Goal: Find contact information: Find contact information

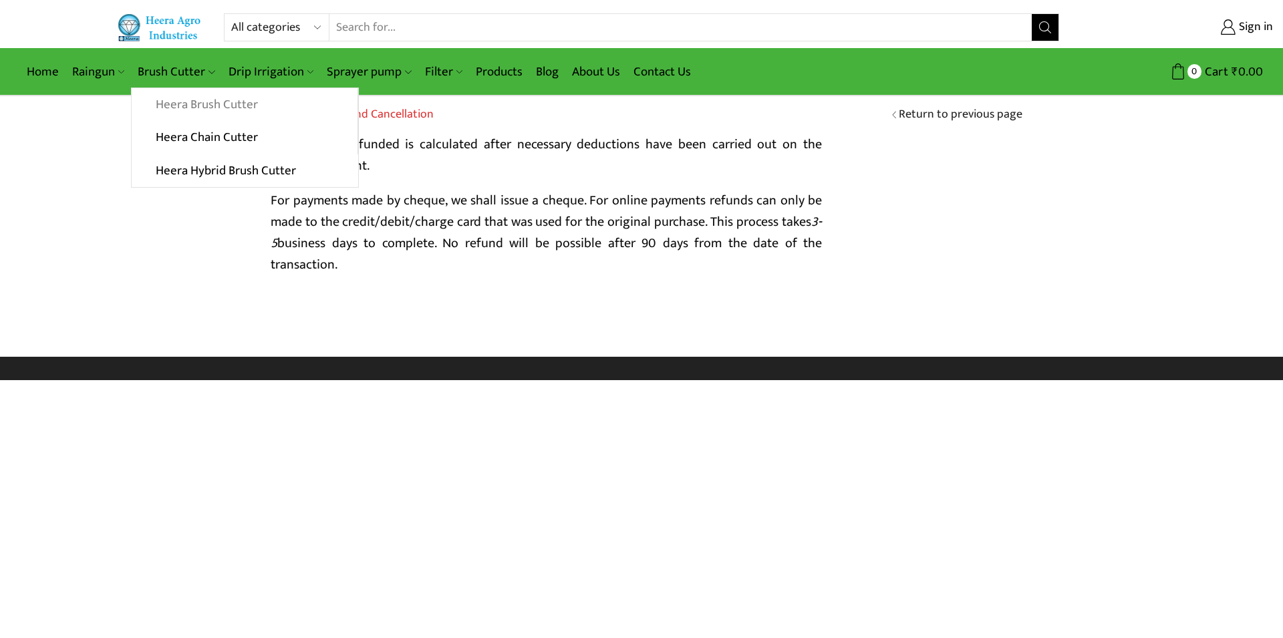
click at [181, 108] on link "Heera Brush Cutter" at bounding box center [244, 104] width 225 height 33
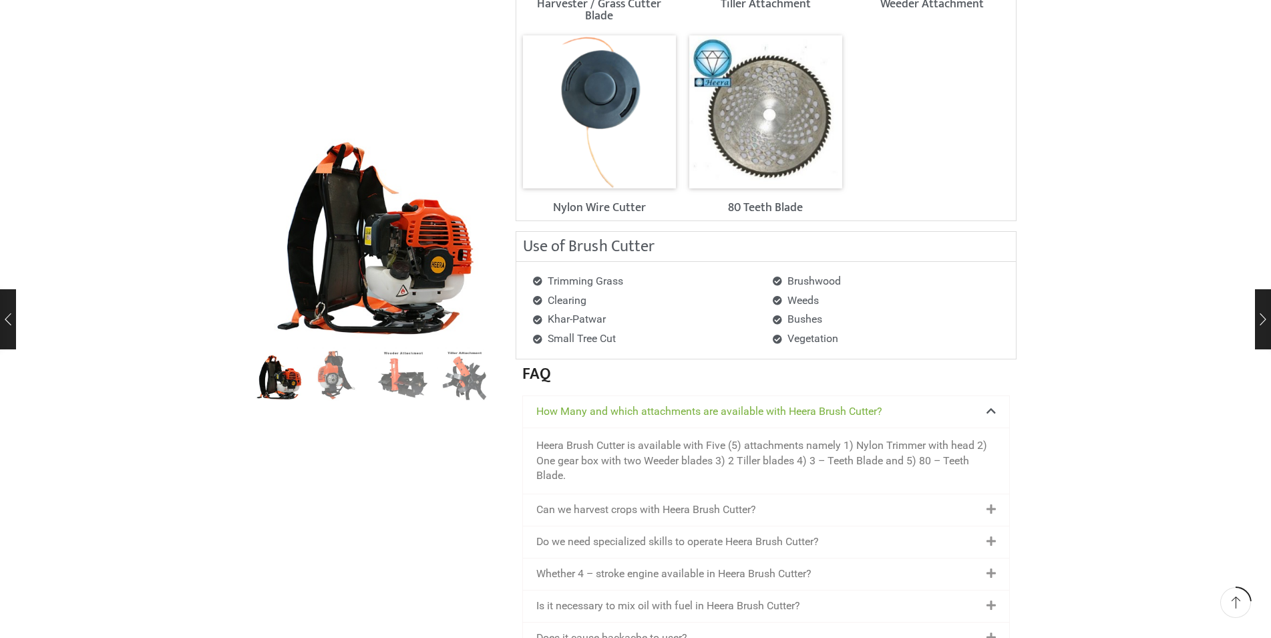
scroll to position [1635, 0]
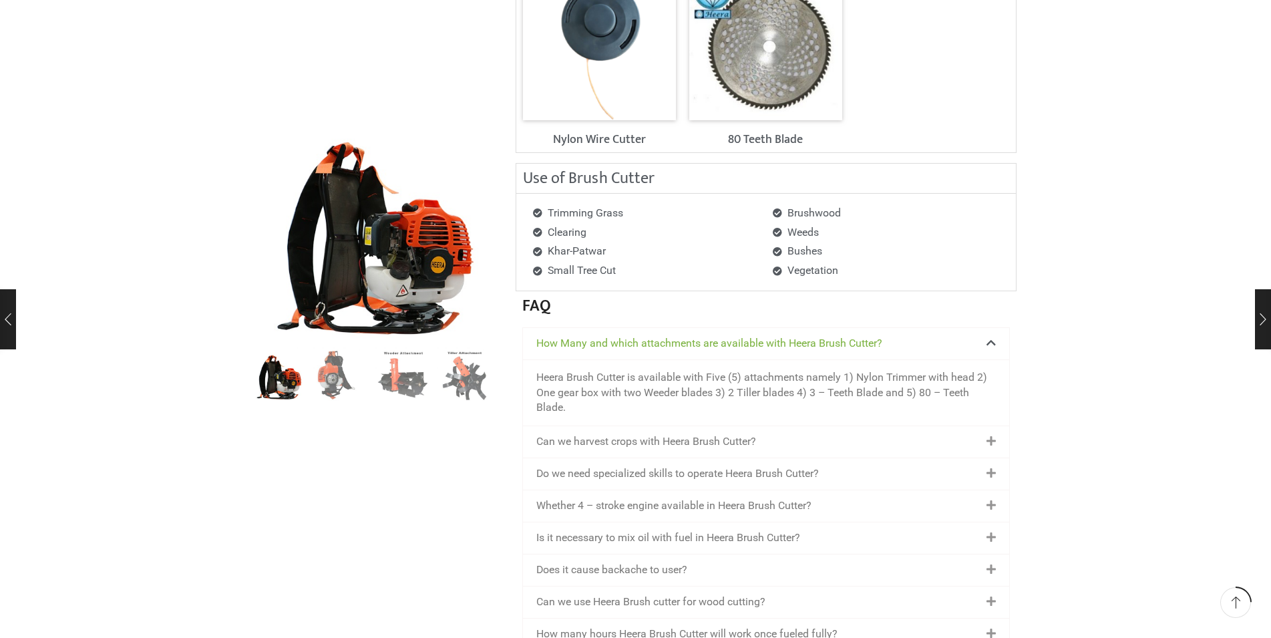
click at [993, 506] on icon at bounding box center [991, 505] width 9 height 11
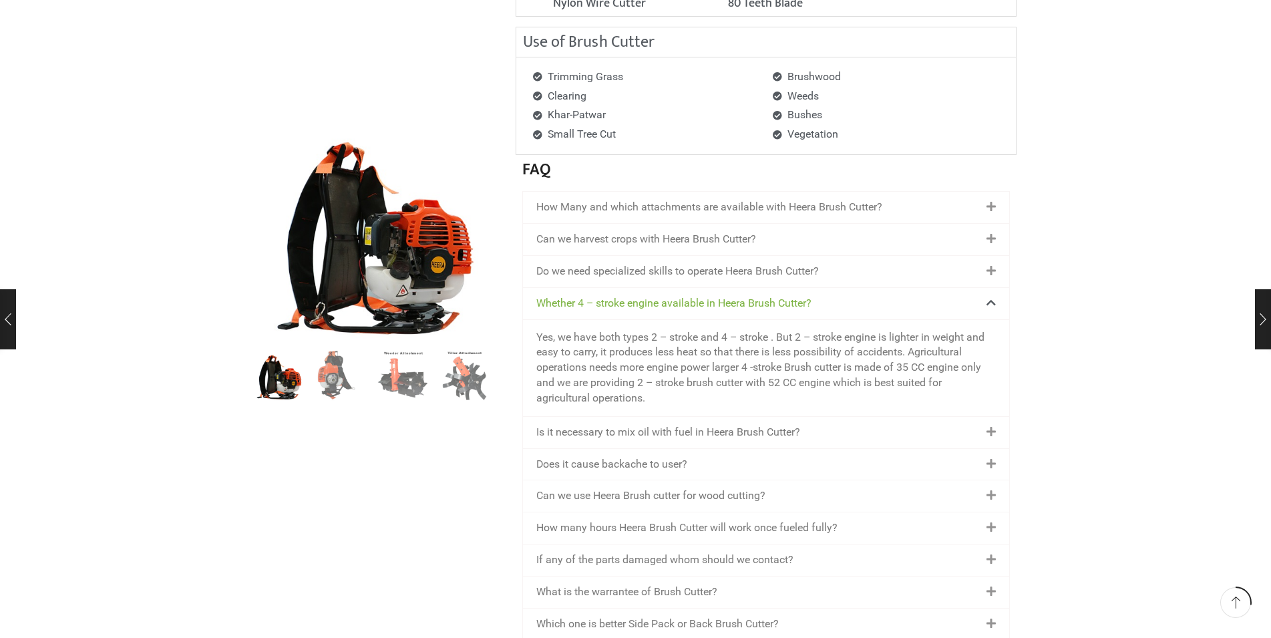
scroll to position [1840, 0]
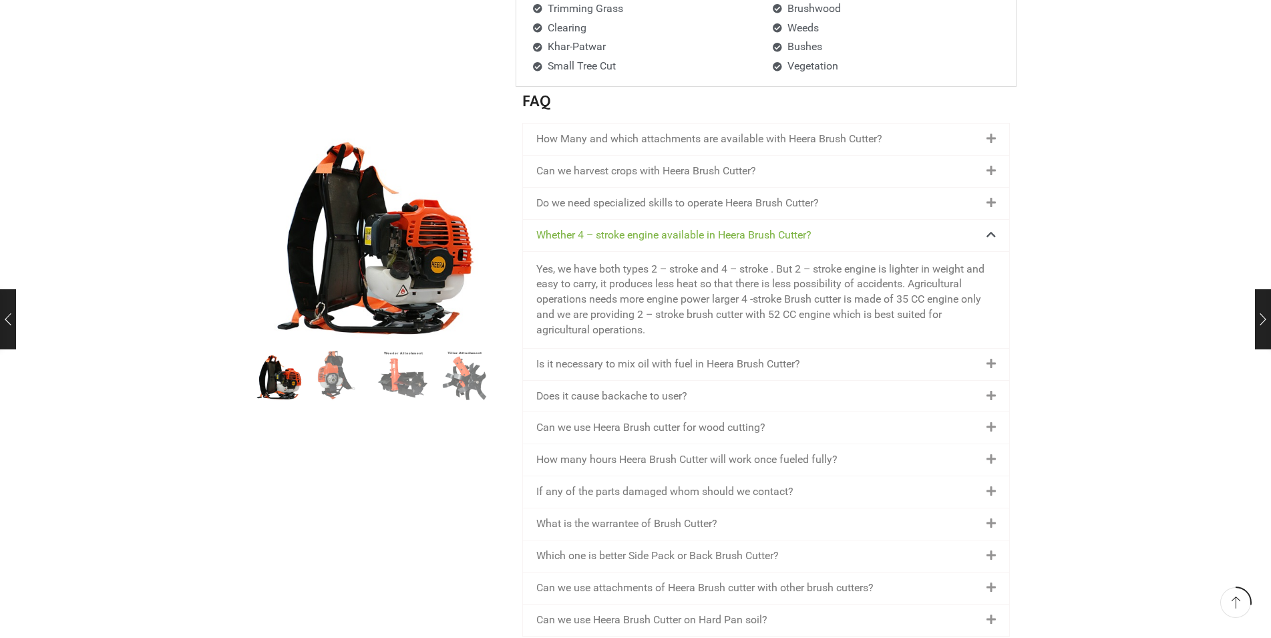
click at [996, 517] on div "What is the warrantee of Brush Cutter?" at bounding box center [766, 523] width 486 height 31
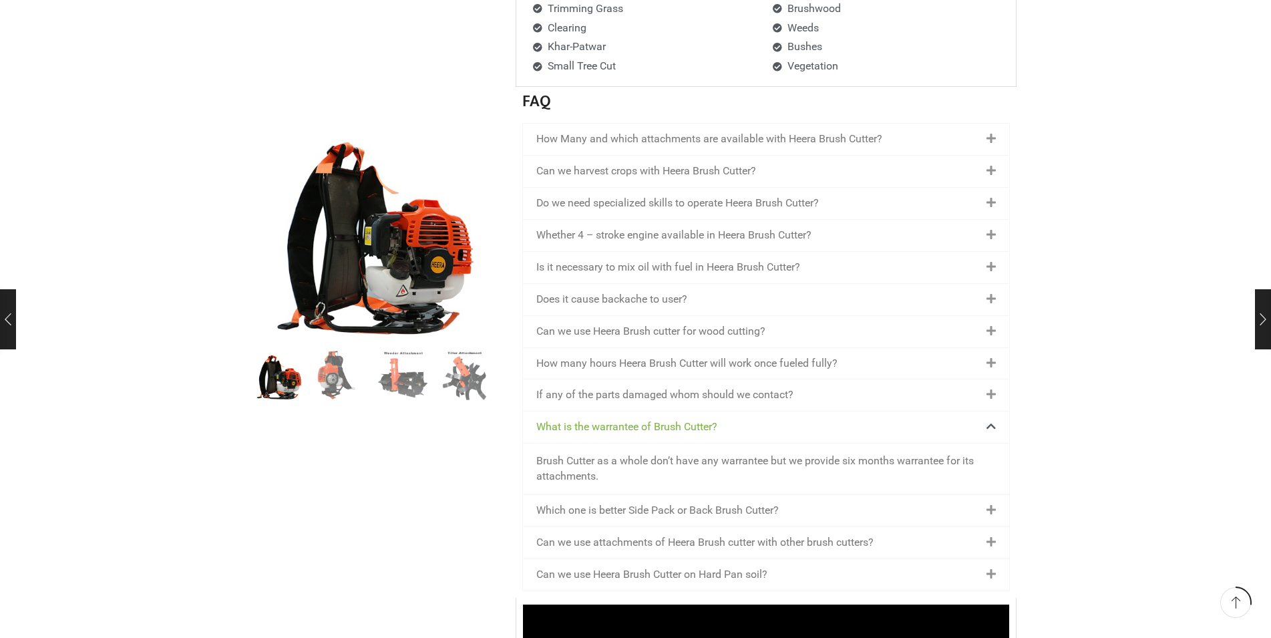
click at [995, 540] on icon at bounding box center [991, 542] width 9 height 11
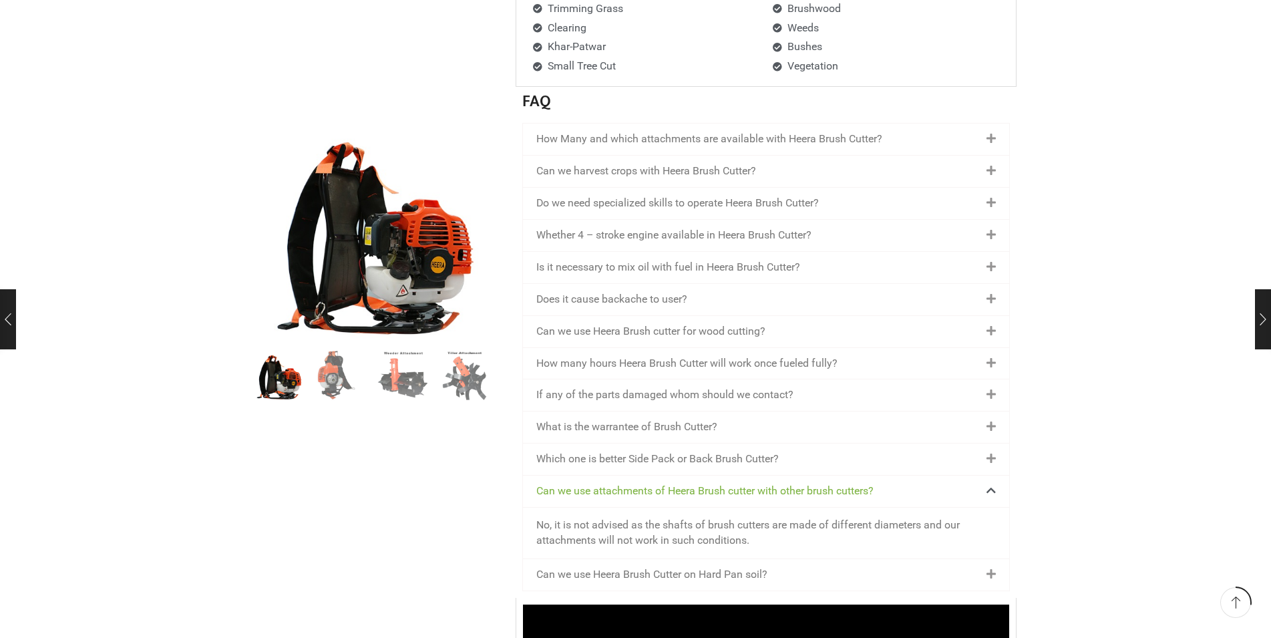
click at [991, 569] on icon at bounding box center [991, 574] width 9 height 11
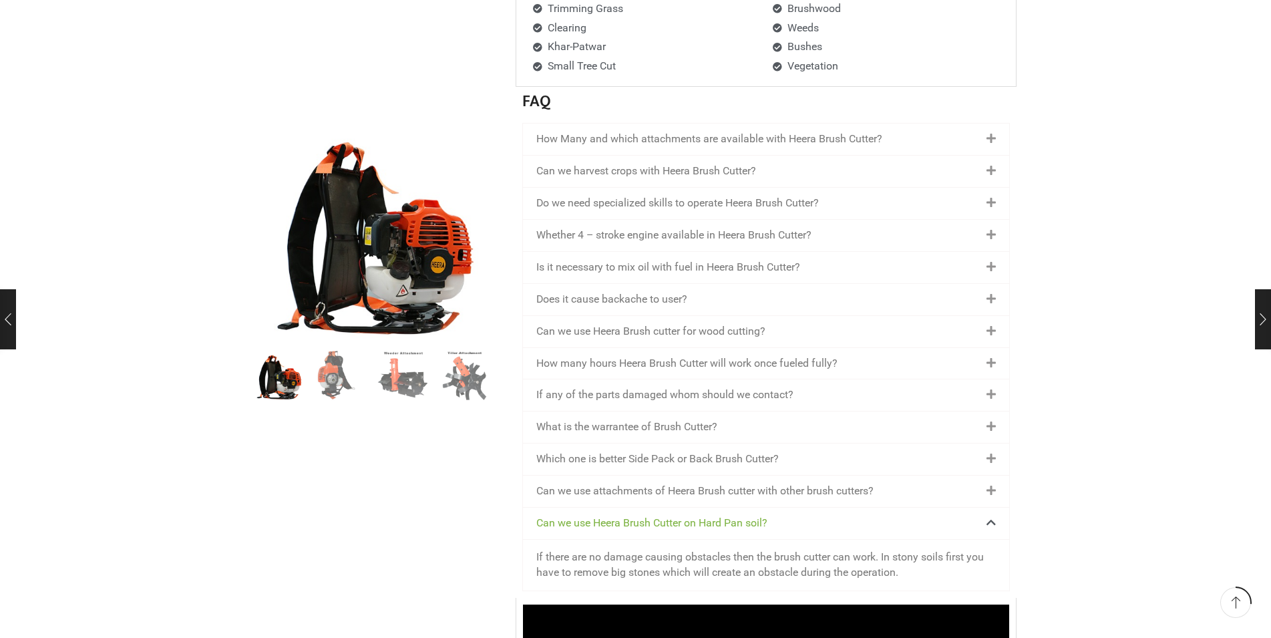
scroll to position [1704, 0]
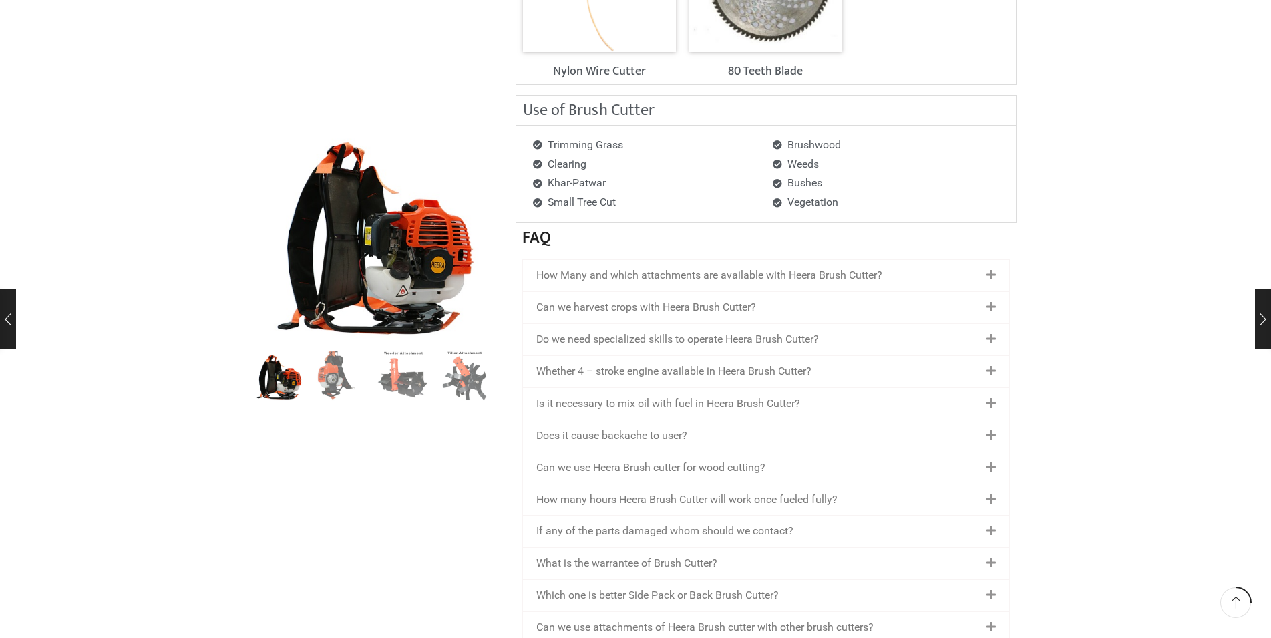
click at [987, 275] on icon at bounding box center [991, 275] width 9 height 11
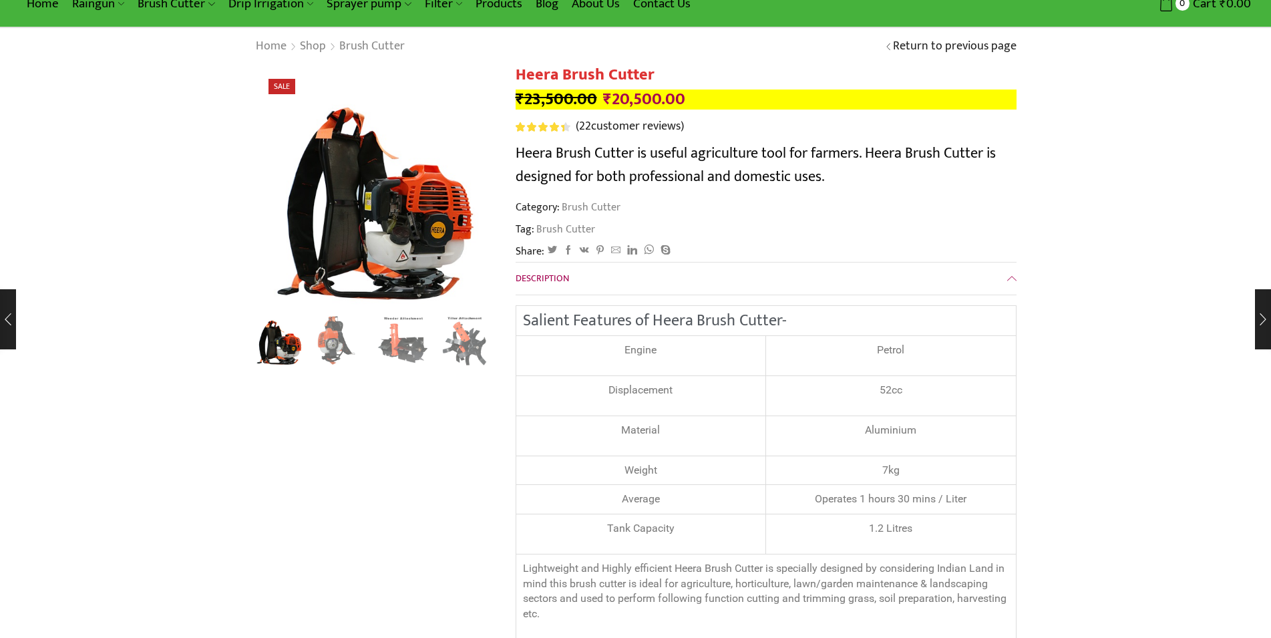
scroll to position [0, 0]
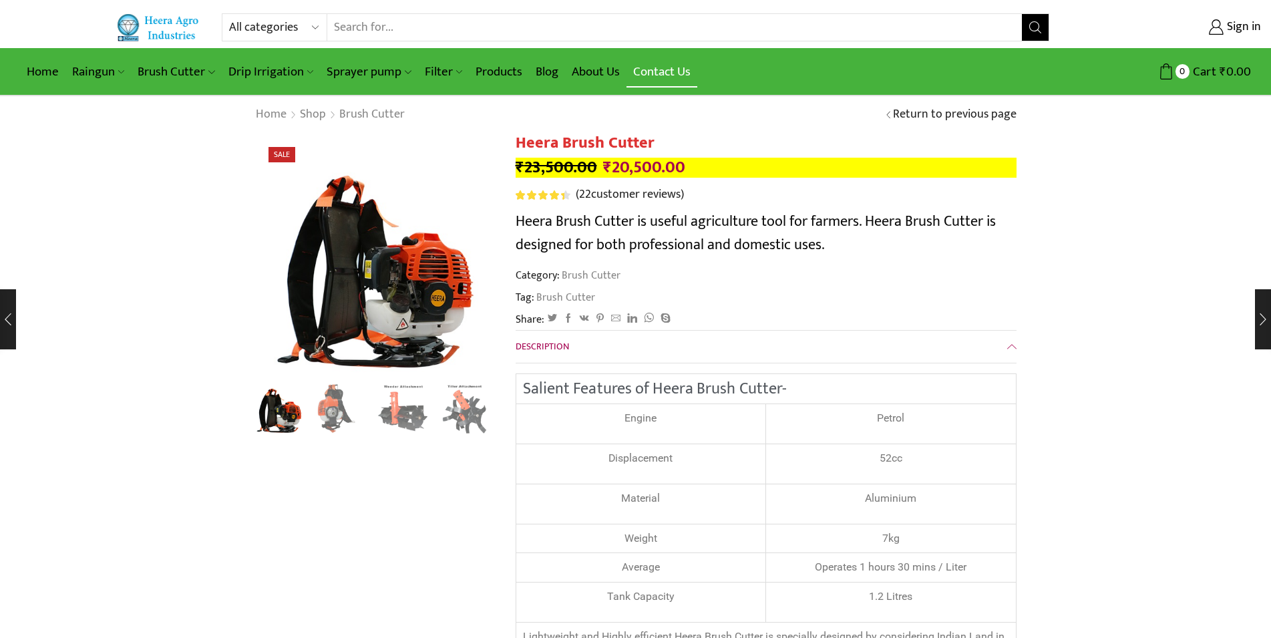
click at [661, 72] on link "Contact Us" at bounding box center [662, 71] width 71 height 31
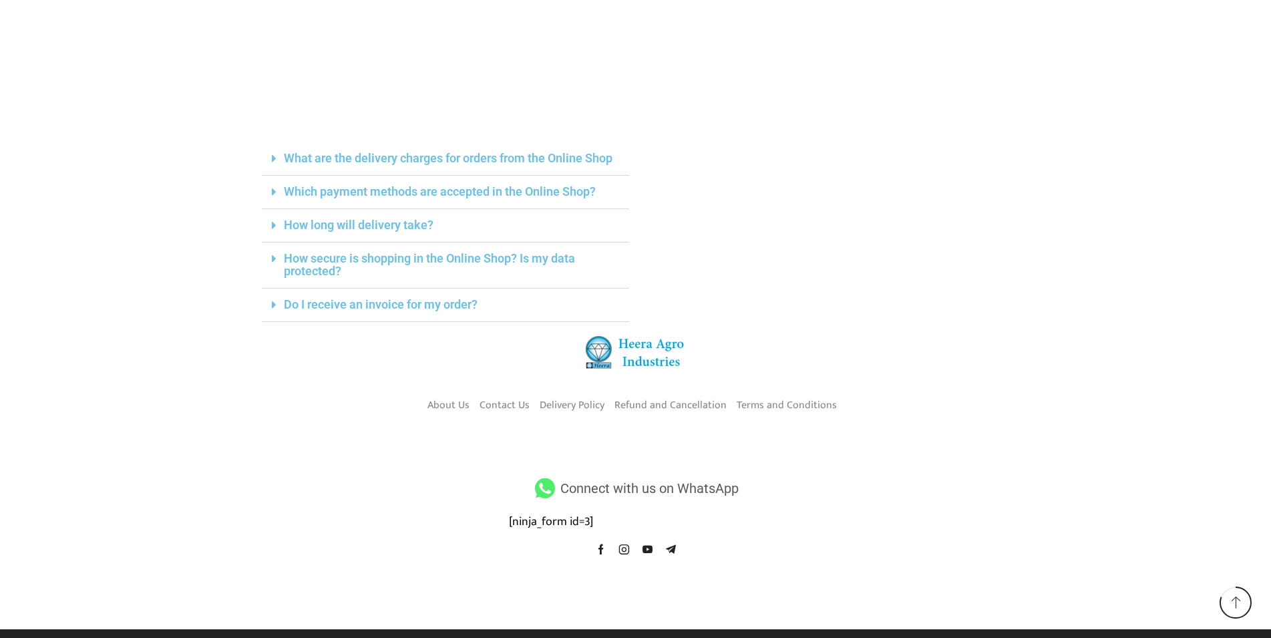
scroll to position [273, 0]
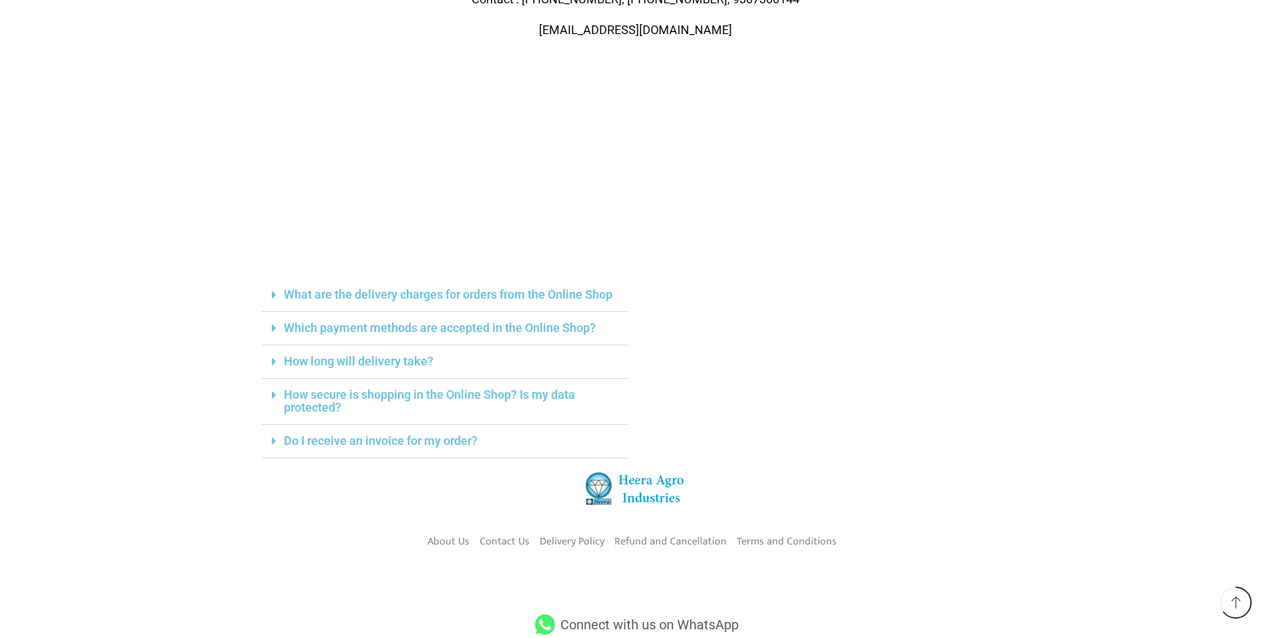
click at [277, 362] on span at bounding box center [278, 361] width 12 height 13
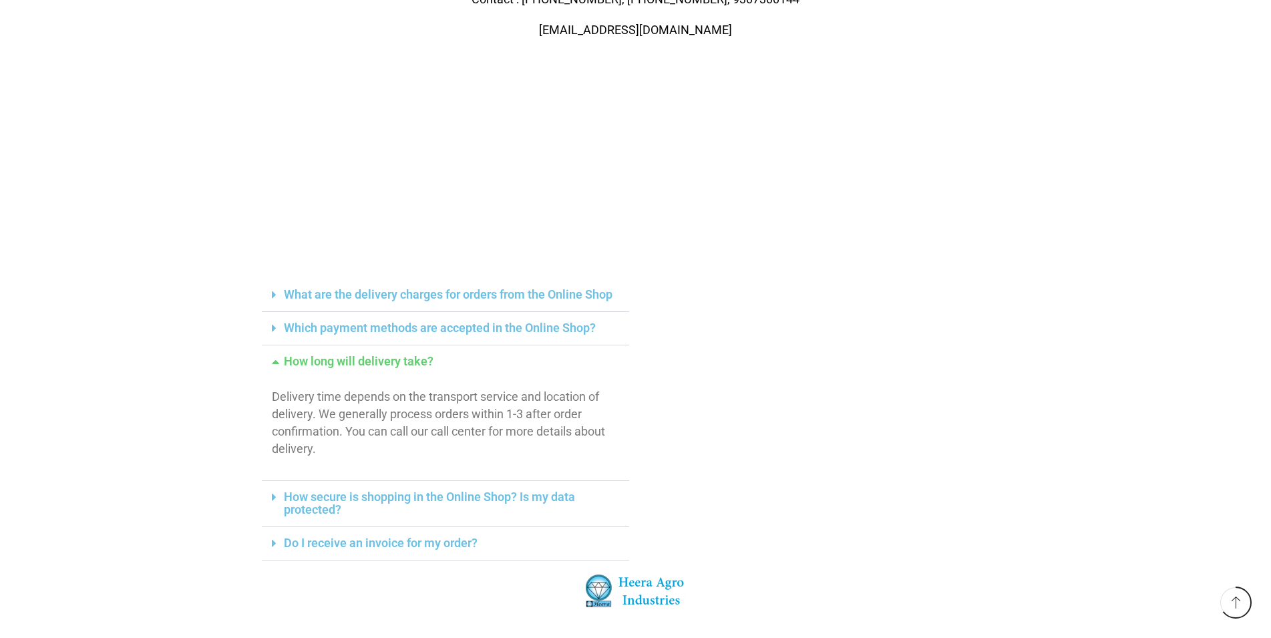
click at [274, 293] on icon at bounding box center [274, 295] width 5 height 12
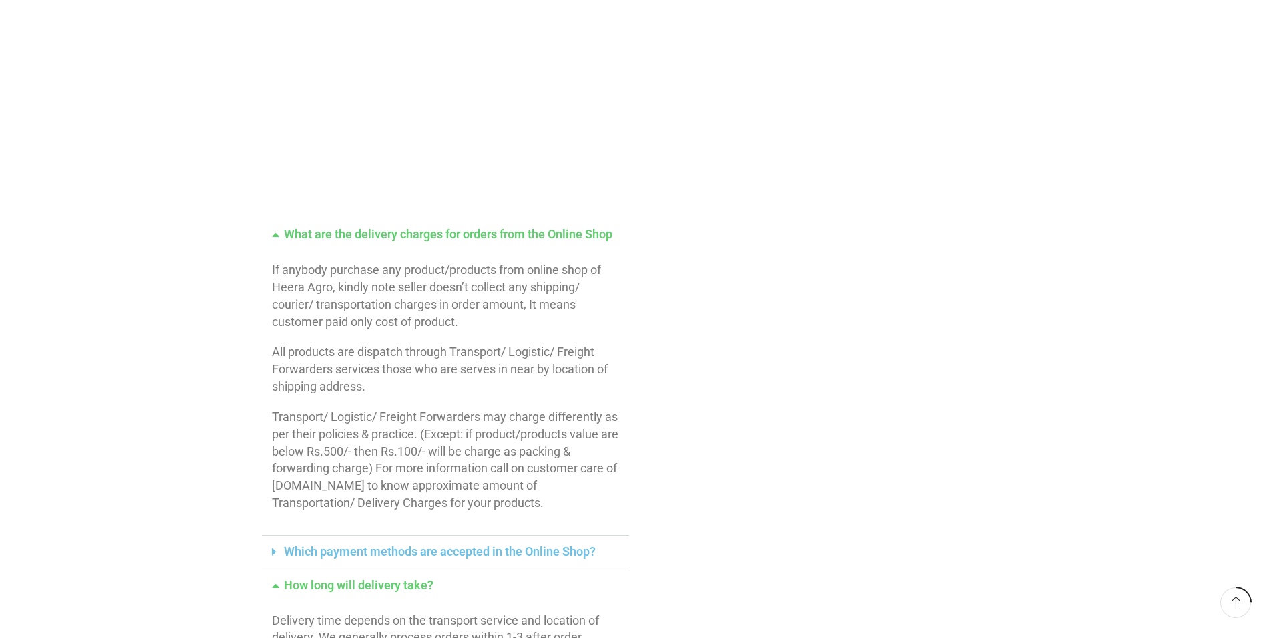
scroll to position [0, 0]
